Goal: Check status: Check status

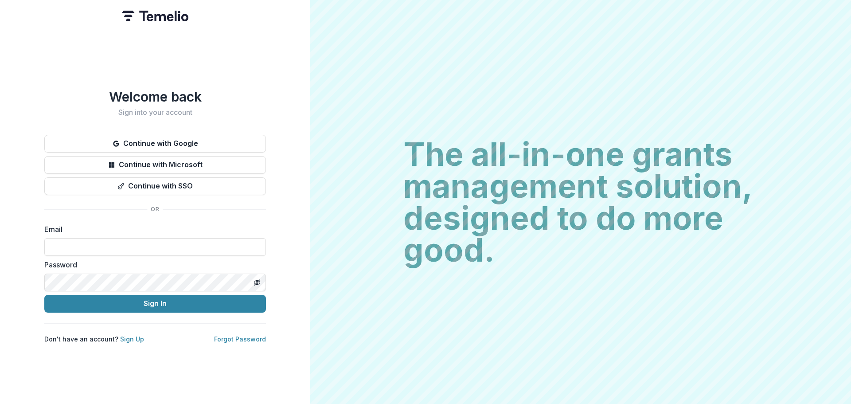
click at [101, 245] on input at bounding box center [155, 247] width 222 height 18
type input "**********"
click at [136, 302] on button "Sign In" at bounding box center [155, 304] width 222 height 18
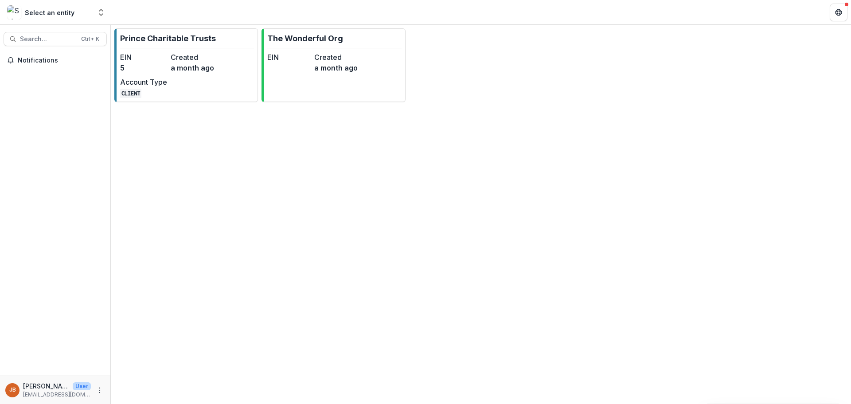
click at [173, 43] on p "Prince Charitable Trusts" at bounding box center [168, 38] width 96 height 12
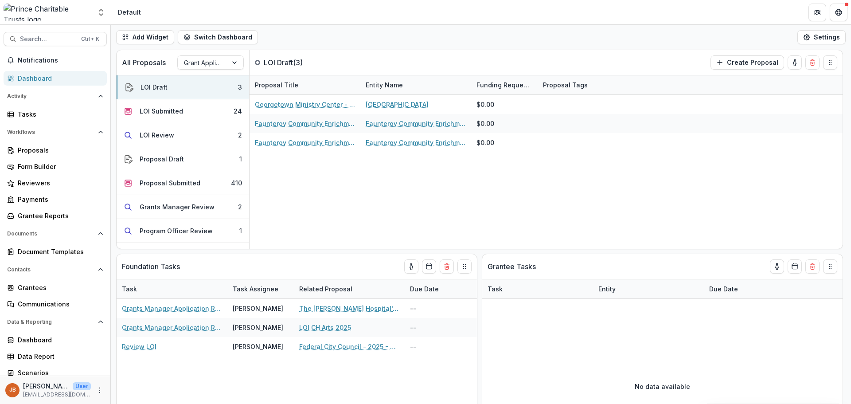
click at [157, 110] on div "LOI Submitted" at bounding box center [161, 110] width 43 height 9
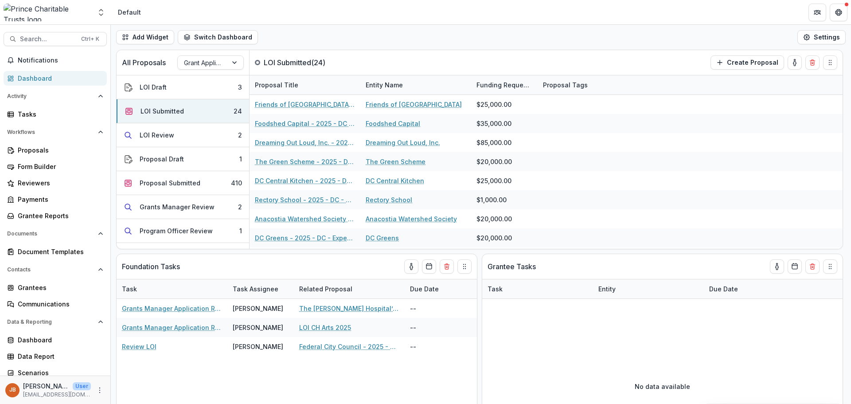
click at [162, 82] on div "LOI Draft" at bounding box center [153, 86] width 27 height 9
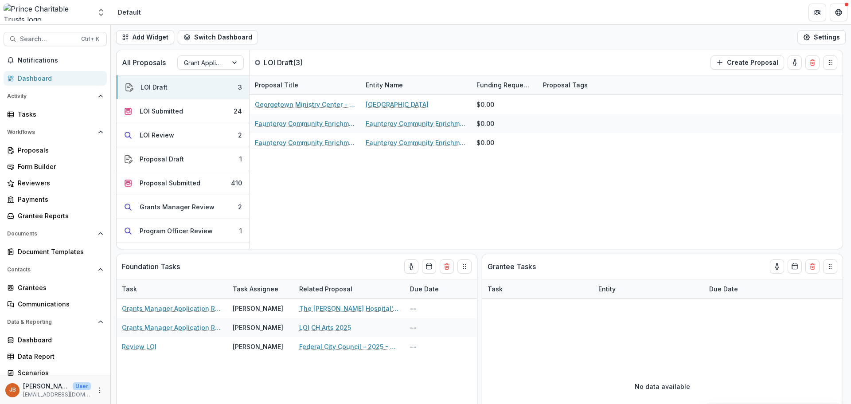
click at [184, 112] on button "LOI Submitted 24" at bounding box center [183, 111] width 132 height 24
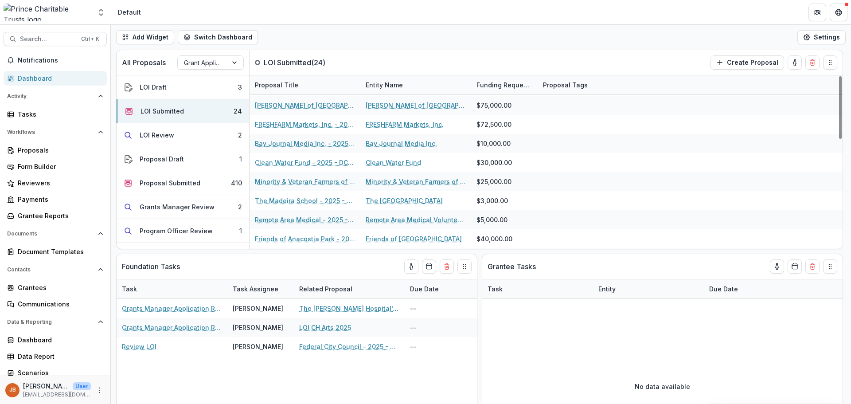
scroll to position [304, 0]
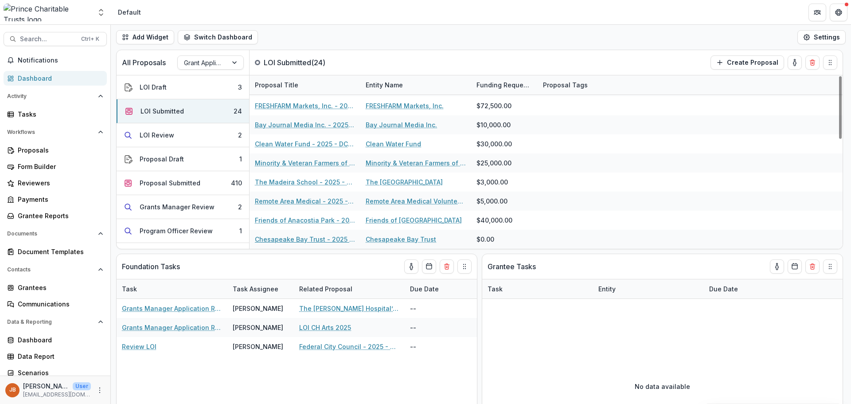
click at [321, 237] on link "Chesapeake Bay Trust - 2025 - DC - Expedited Grant Update" at bounding box center [305, 238] width 100 height 9
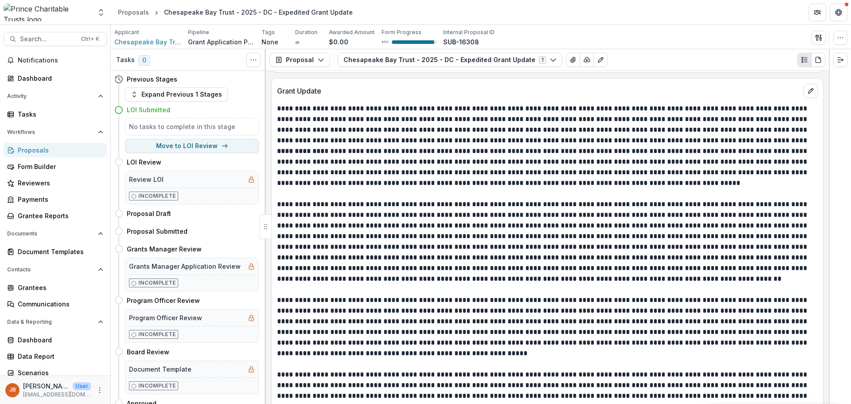
scroll to position [1152, 0]
